Goal: Obtain resource: Obtain resource

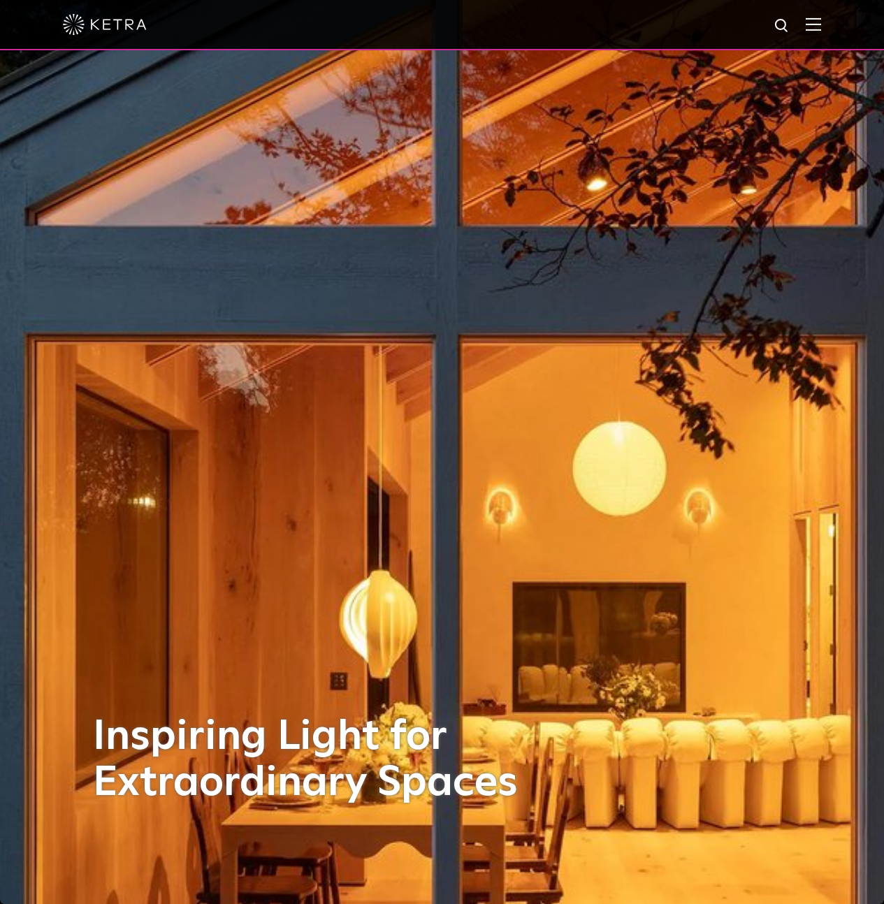
click at [831, 22] on div at bounding box center [442, 25] width 884 height 50
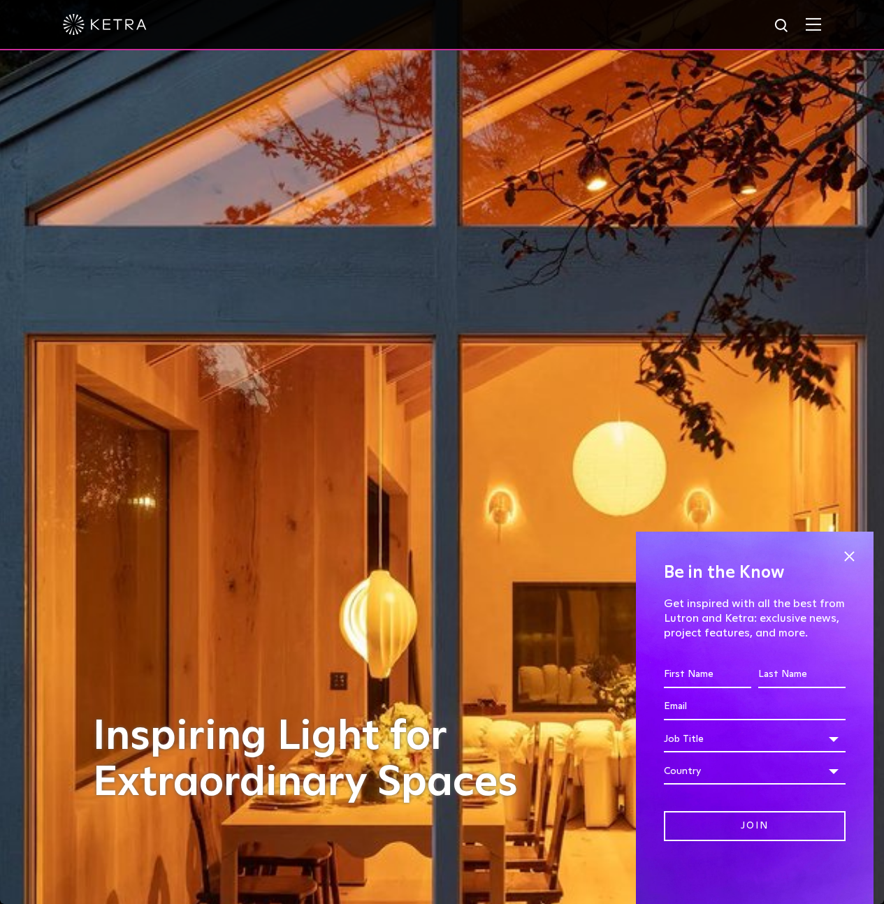
click at [821, 23] on img at bounding box center [812, 23] width 15 height 13
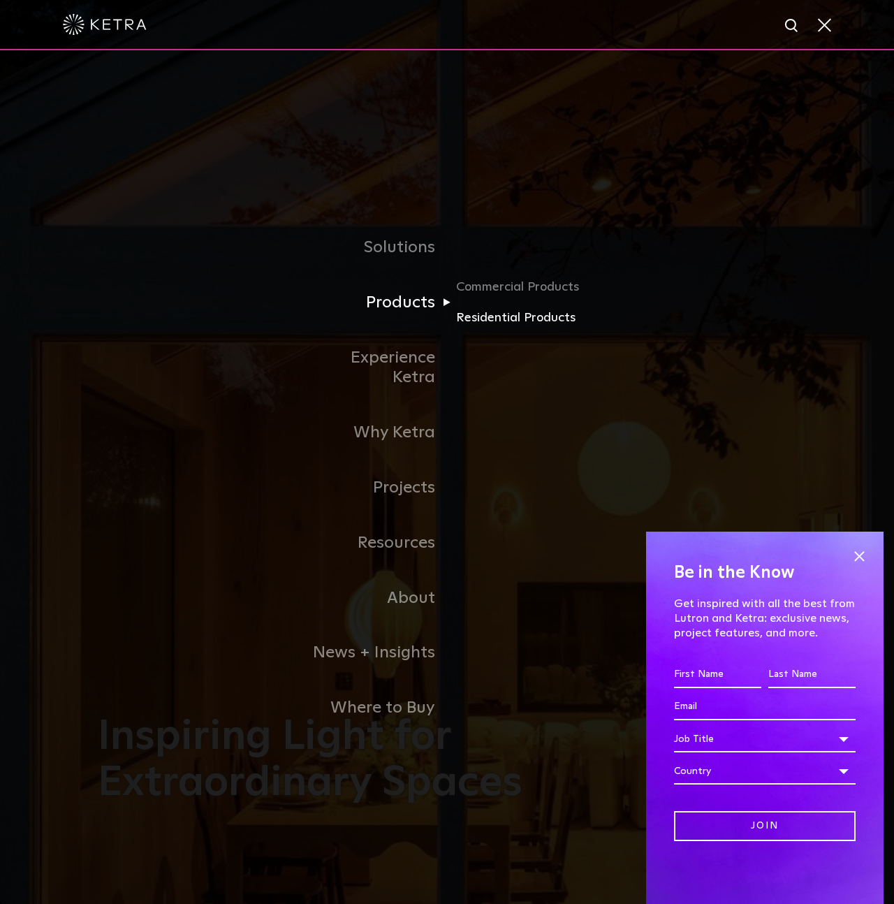
click at [484, 321] on link "Residential Products" at bounding box center [523, 318] width 134 height 20
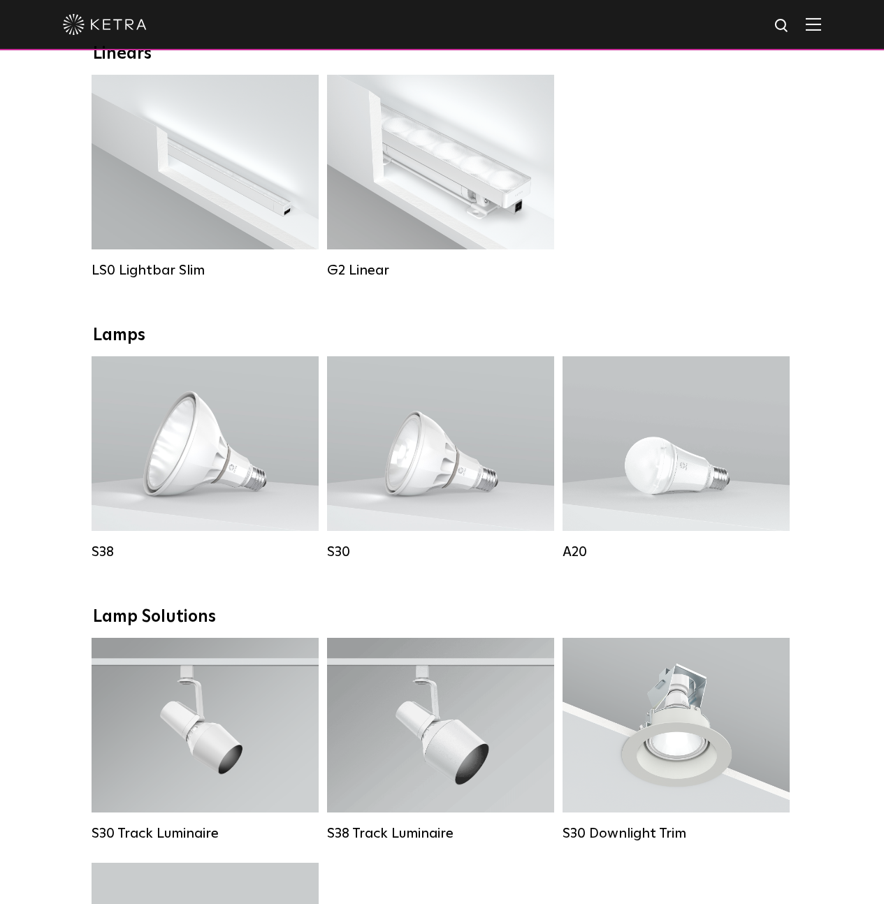
scroll to position [488, 0]
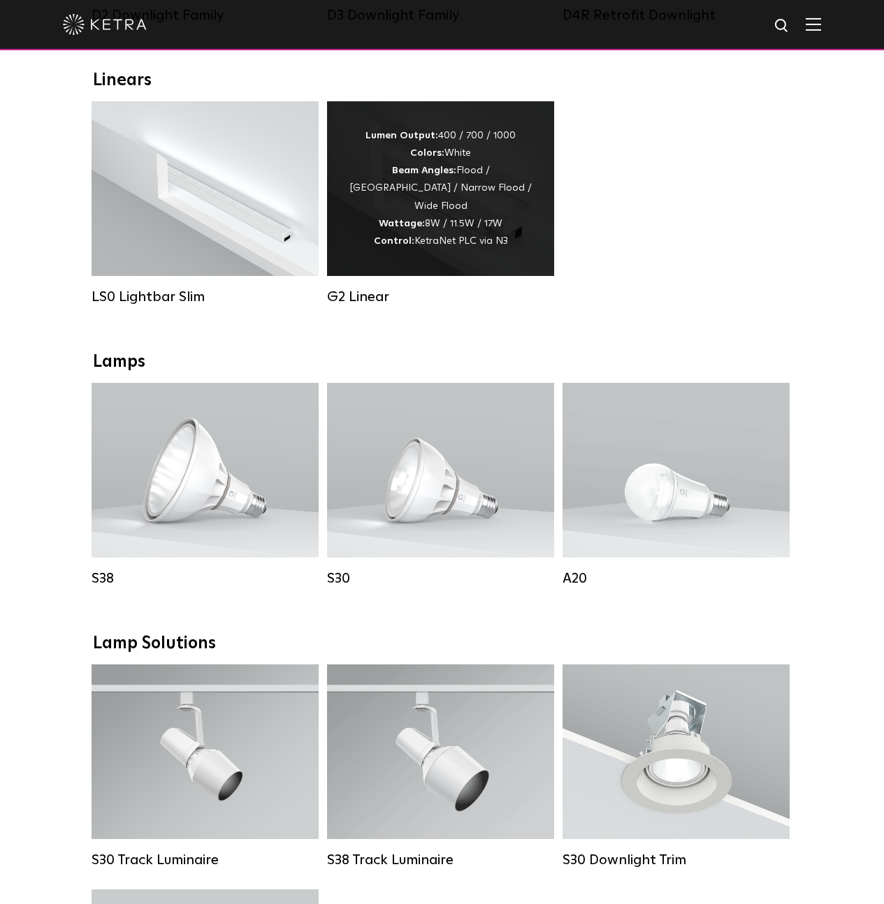
click at [526, 224] on div "Lumen Output: 400 / 700 / 1000 Colors: White Beam Angles: Flood / [GEOGRAPHIC_D…" at bounding box center [440, 188] width 185 height 123
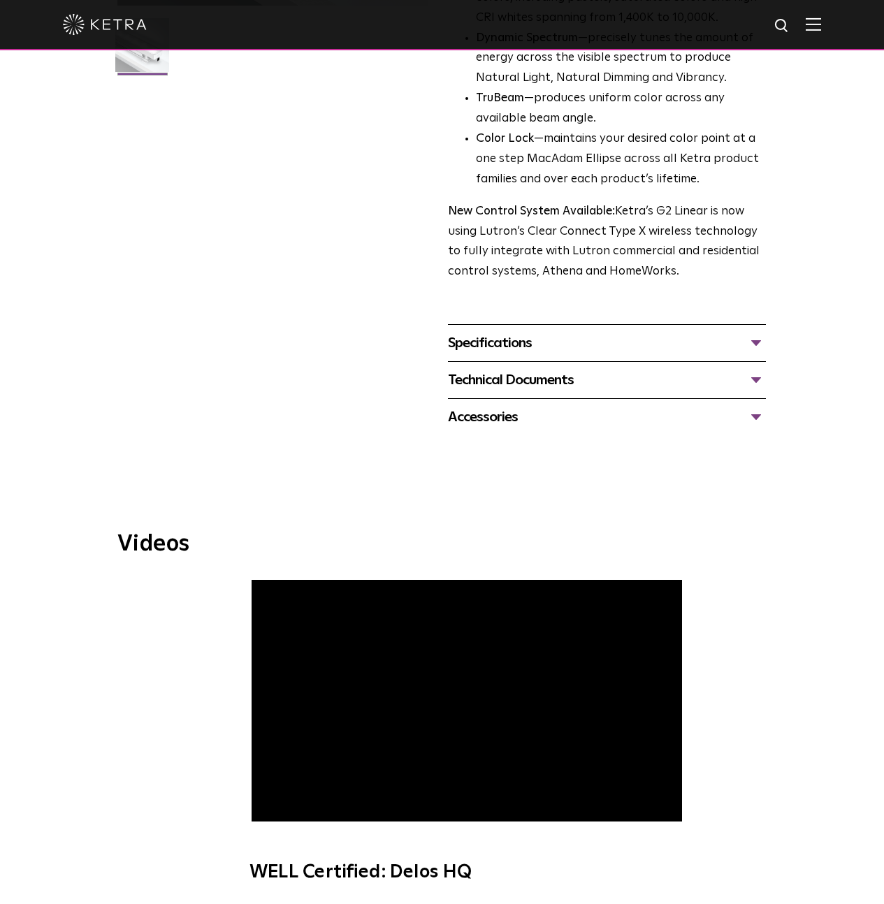
scroll to position [506, 0]
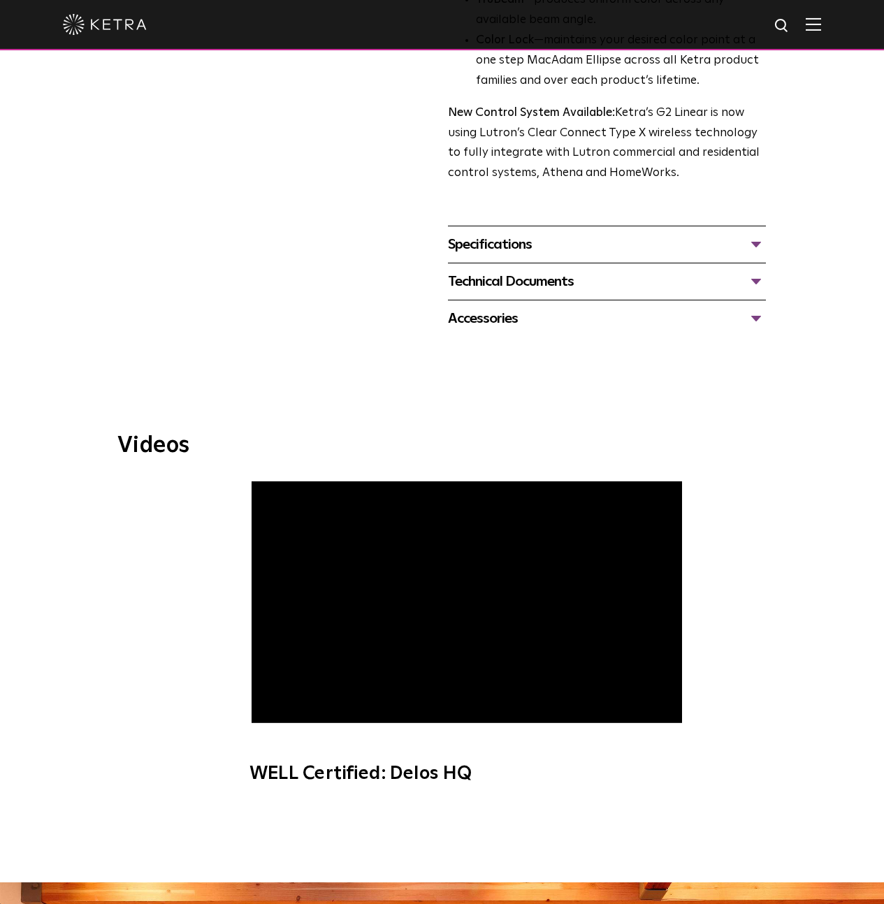
click at [567, 270] on div "Technical Documents" at bounding box center [607, 281] width 318 height 22
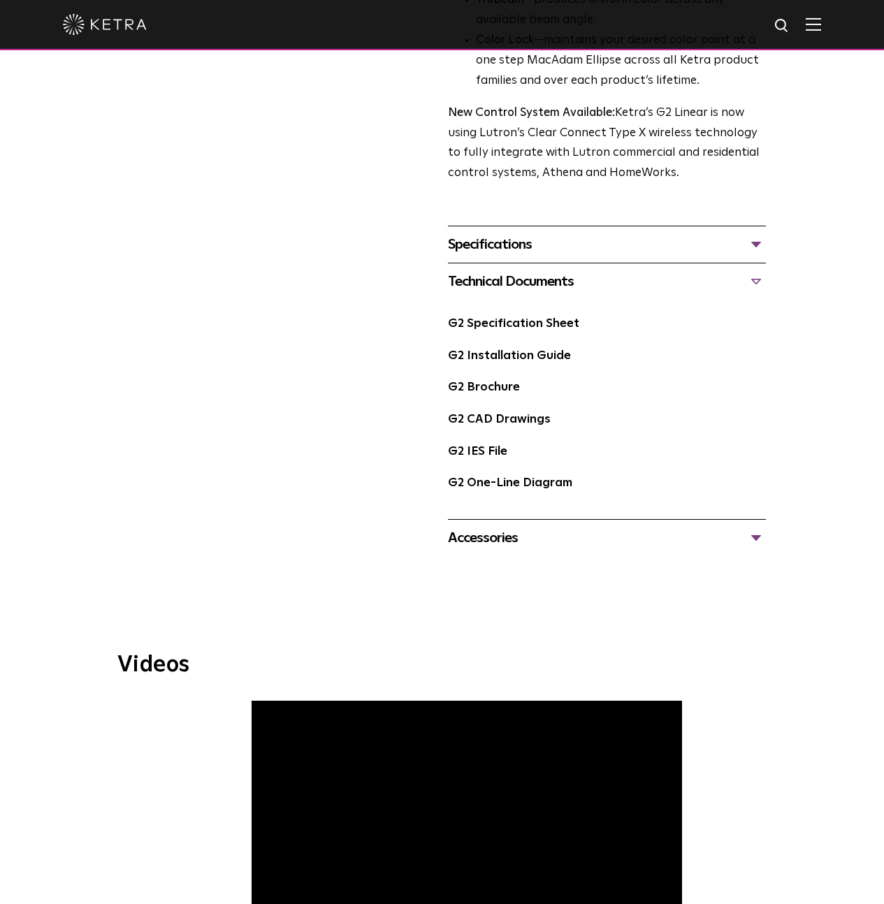
click at [581, 226] on div "Specifications LUMEN OUTPUTS 400, 700, 1000 DIMENSIONS 2" W, 12" L, 2.5-3.1" H …" at bounding box center [607, 244] width 318 height 37
click at [502, 233] on div "Specifications" at bounding box center [607, 244] width 318 height 22
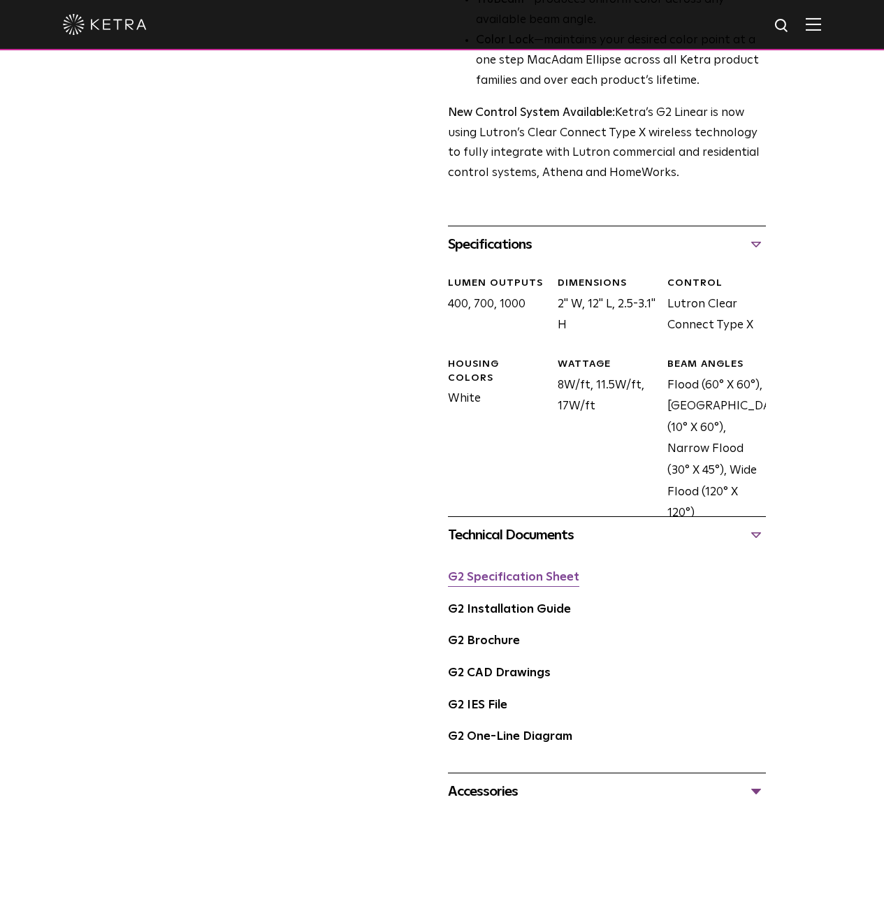
click at [499, 571] on link "G2 Specification Sheet" at bounding box center [513, 577] width 131 height 12
